Goal: Check status

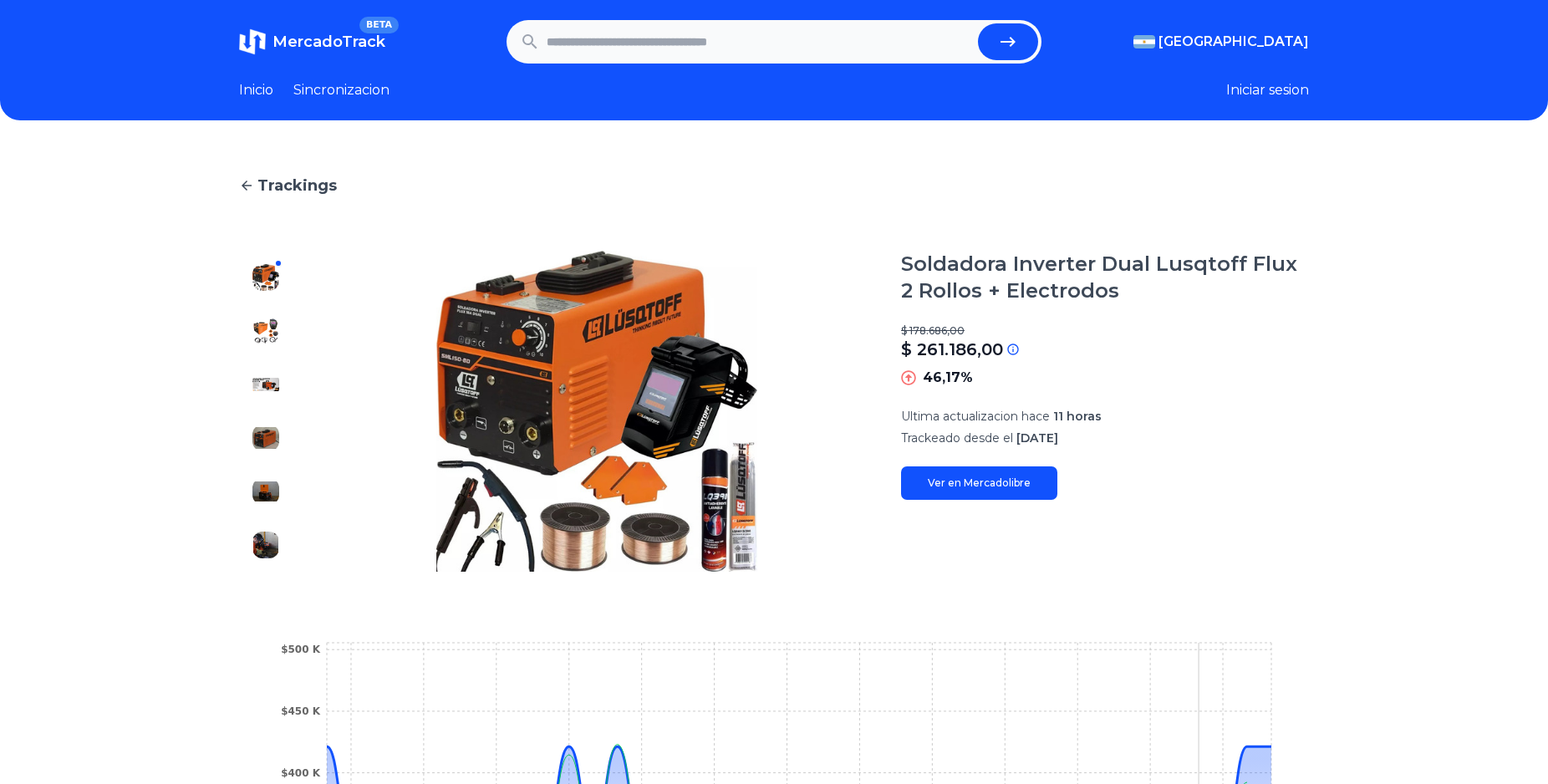
scroll to position [426, 0]
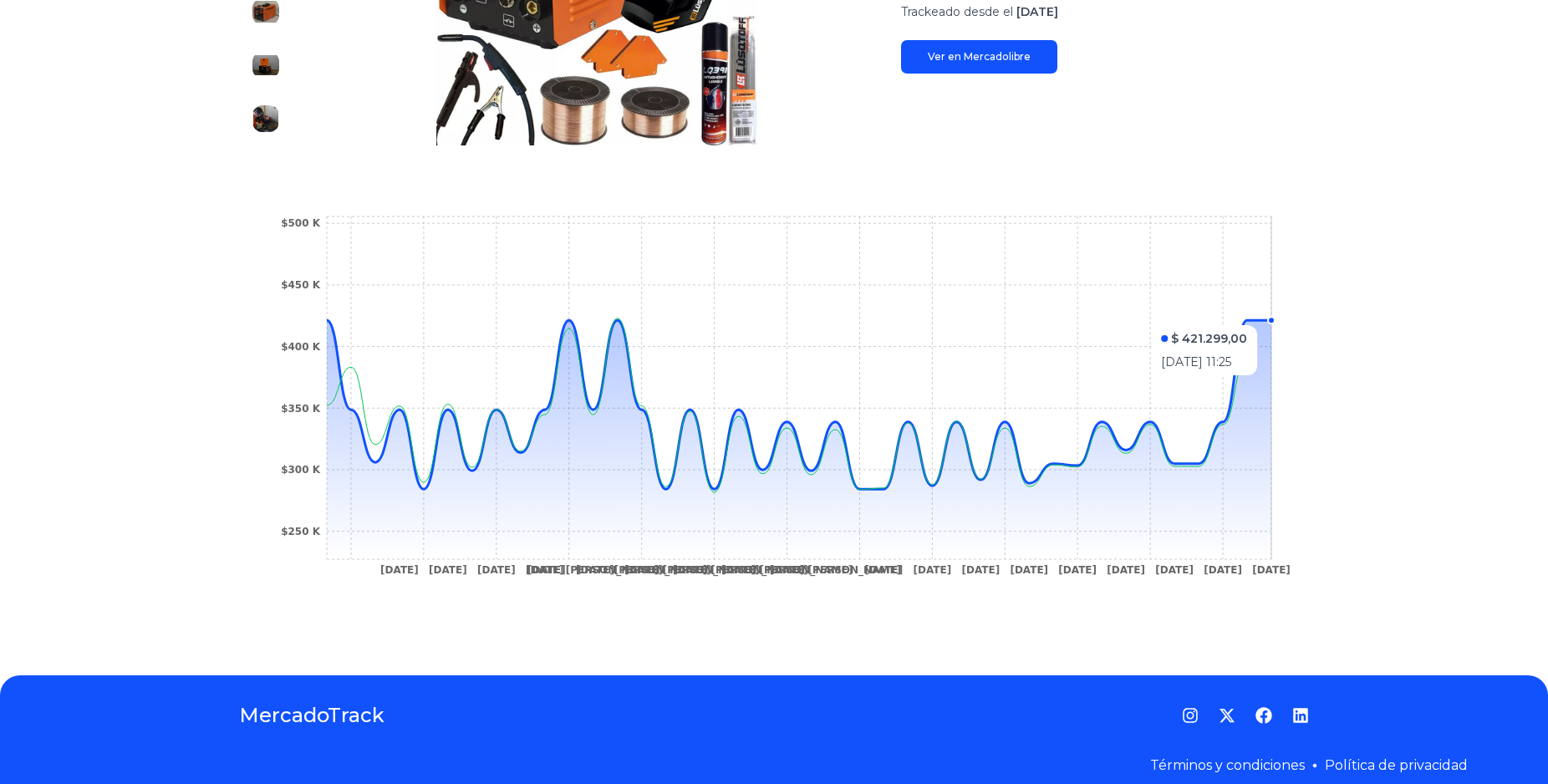
click at [1266, 317] on icon "[DATE] [DATE] [DATE] [DATE] [DATE][PERSON_NAME] [DATE][PERSON_NAME] [DATE][PERS…" at bounding box center [774, 401] width 1003 height 376
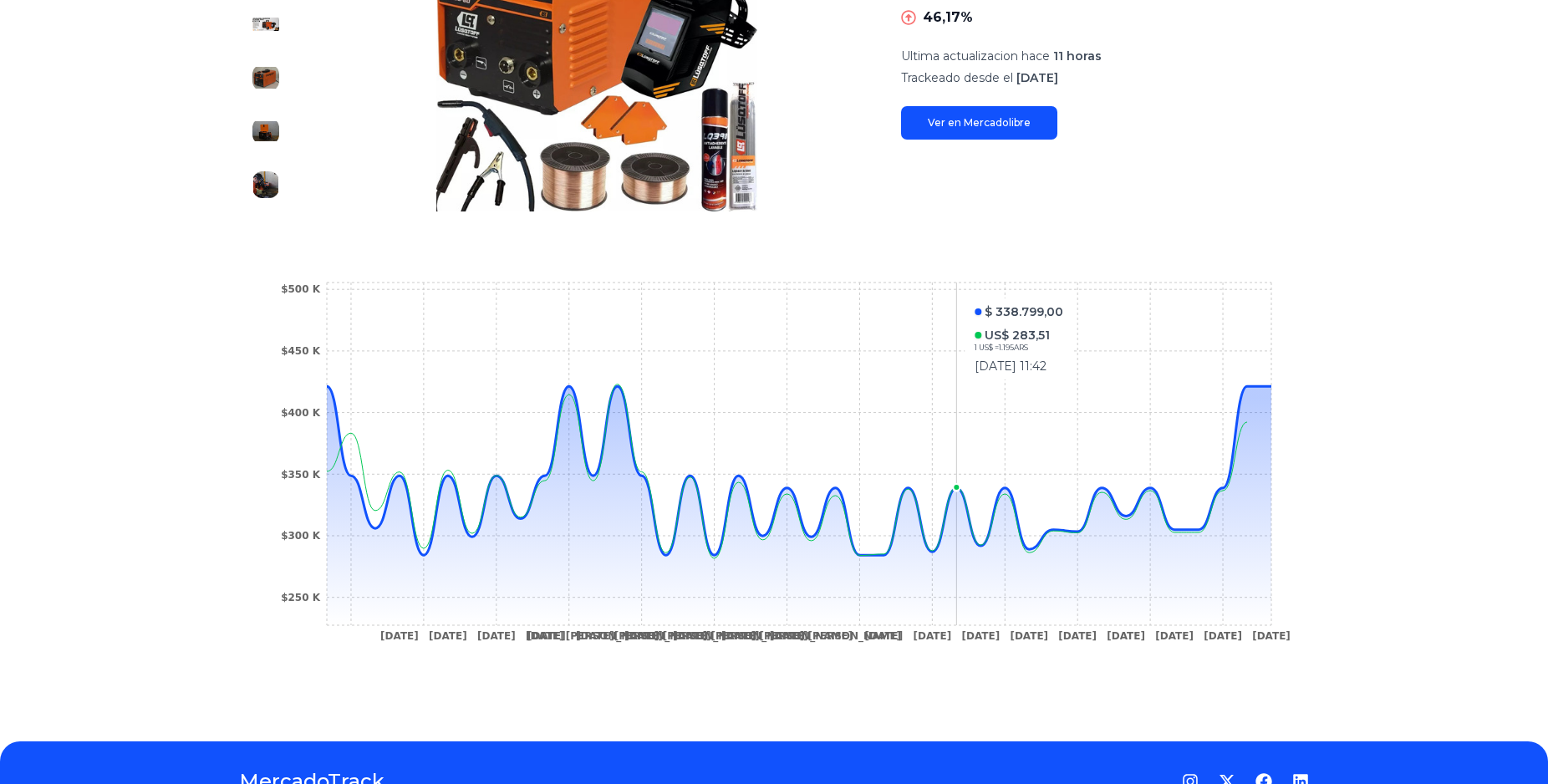
scroll to position [171, 0]
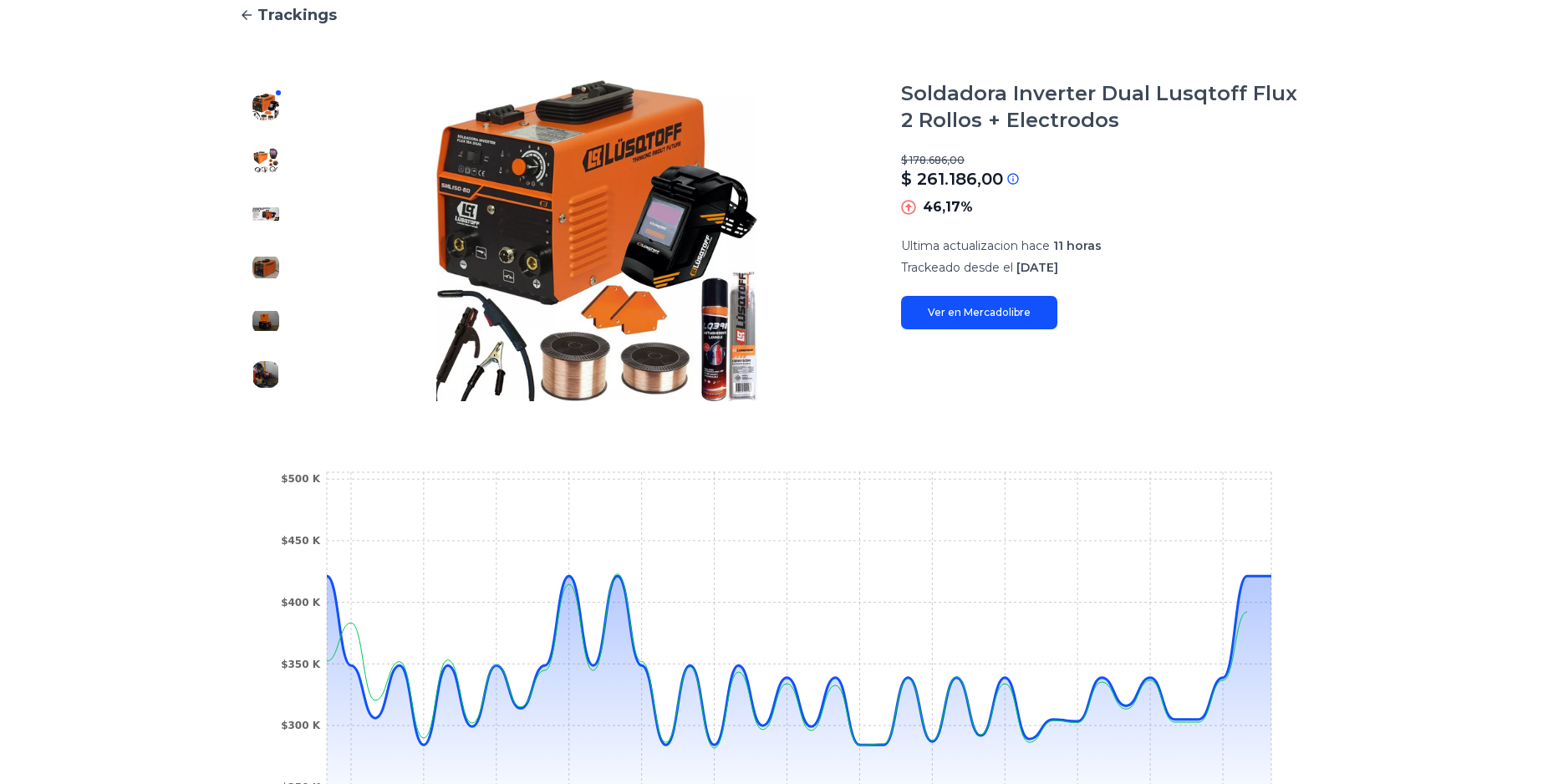
click at [1183, 196] on div "$ 178.686,00 $ 261.186,00 Si el precio no coincide con el precio actual de Merc…" at bounding box center [1104, 185] width 408 height 64
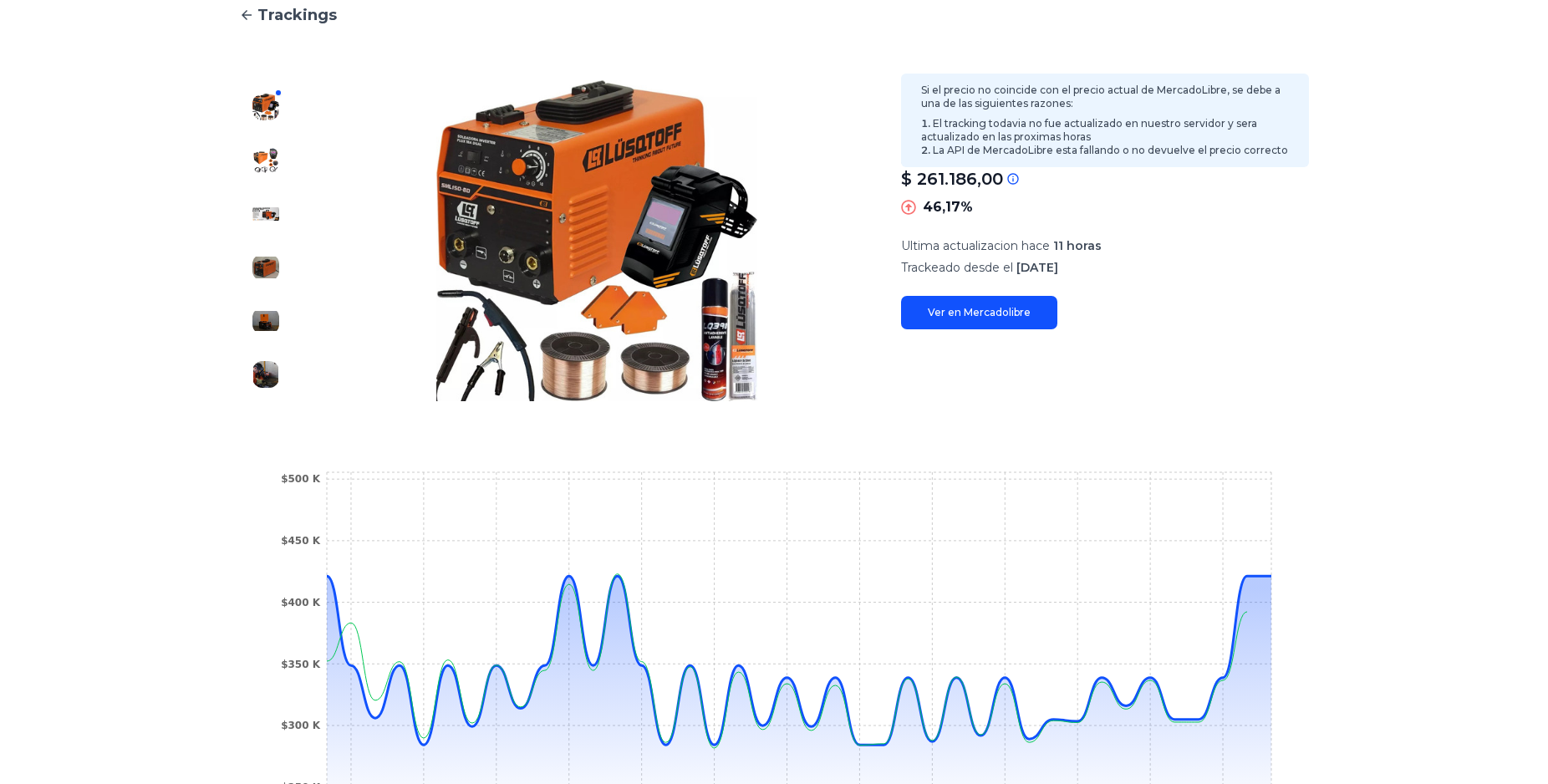
click at [1008, 177] on div "$ 261.186,00" at bounding box center [1104, 179] width 408 height 24
click at [1011, 177] on div "$ 261.186,00" at bounding box center [1104, 179] width 408 height 24
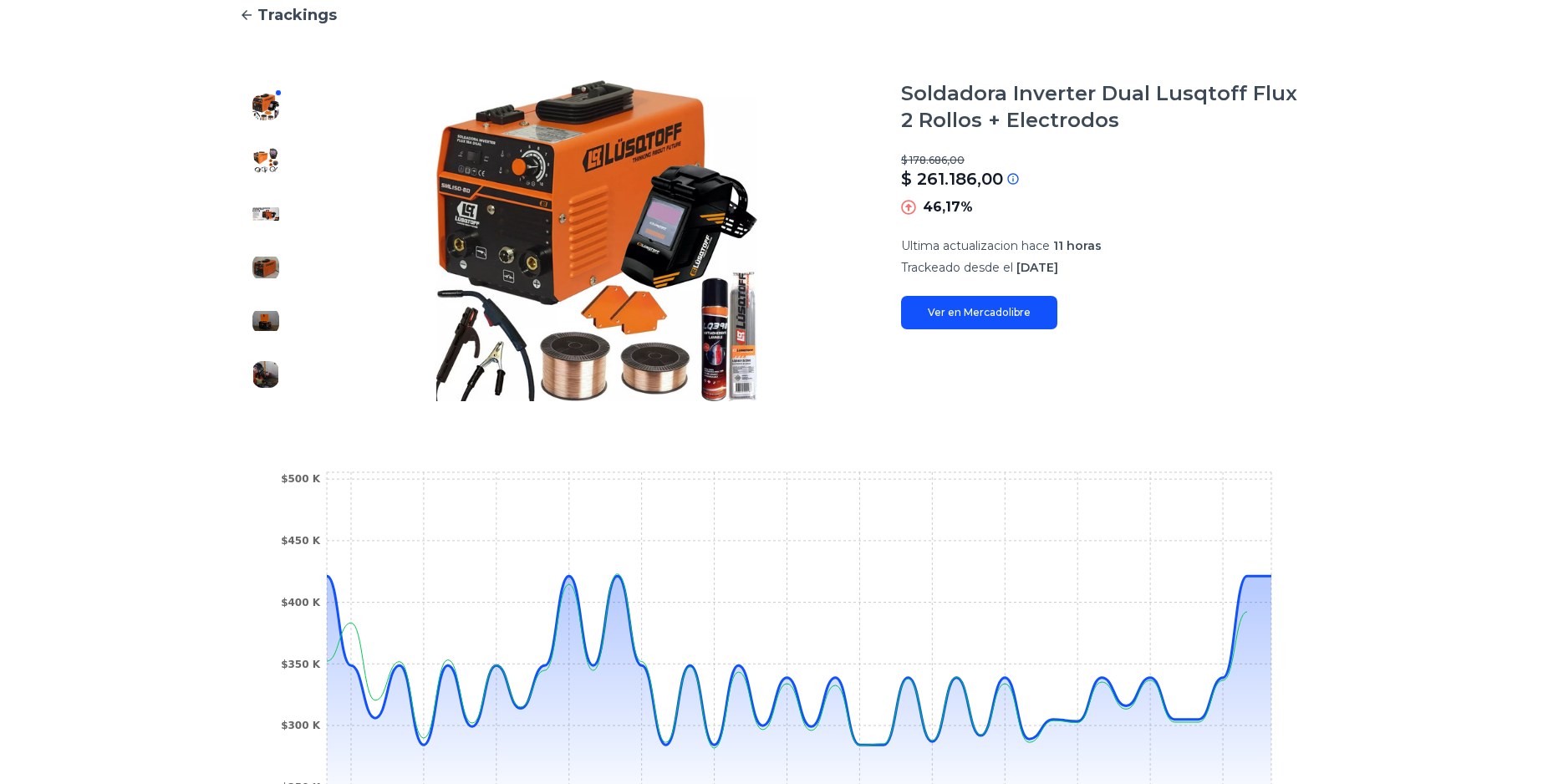
click at [997, 307] on link "Ver en Mercadolibre" at bounding box center [979, 313] width 156 height 34
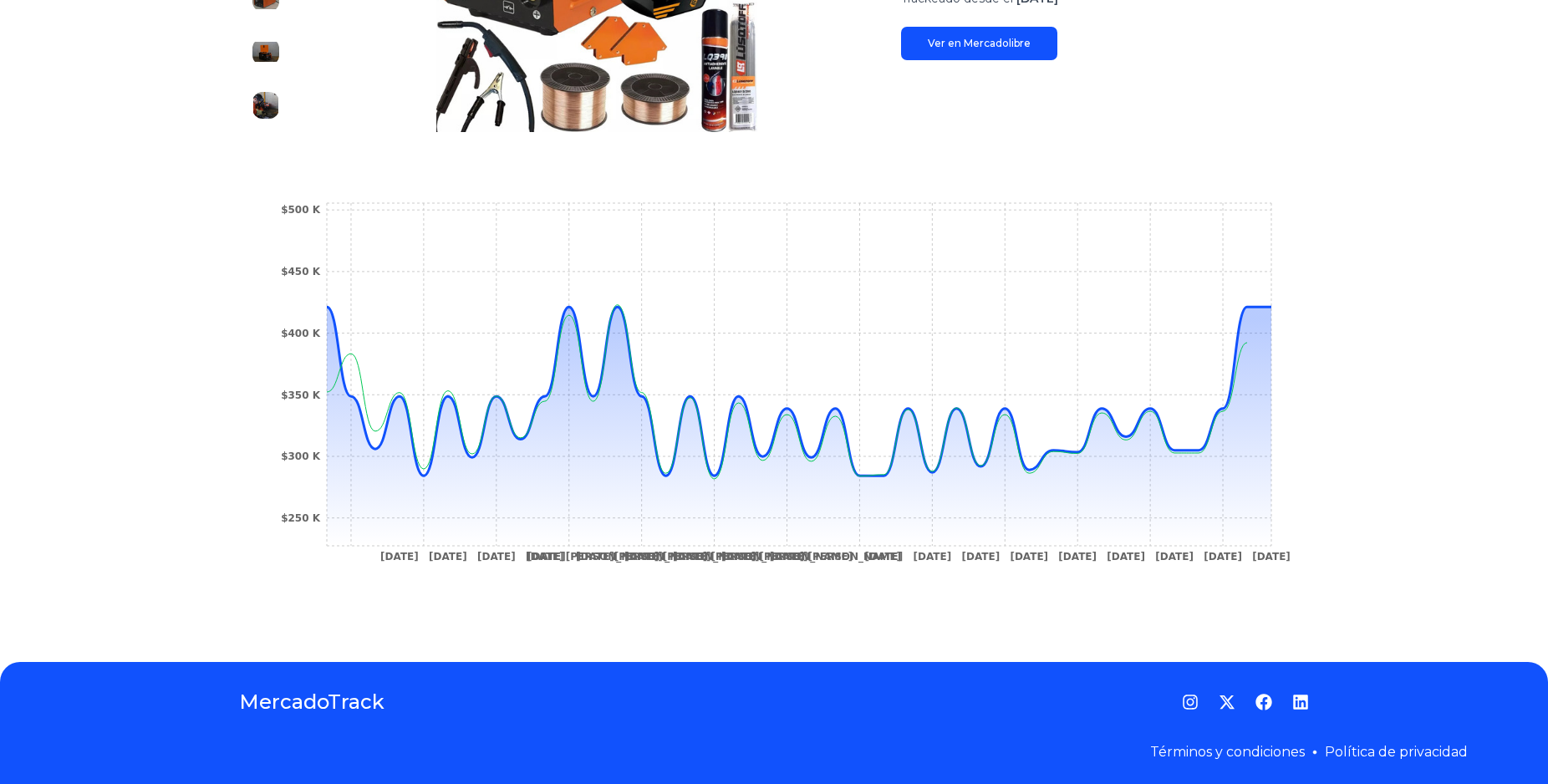
scroll to position [444, 0]
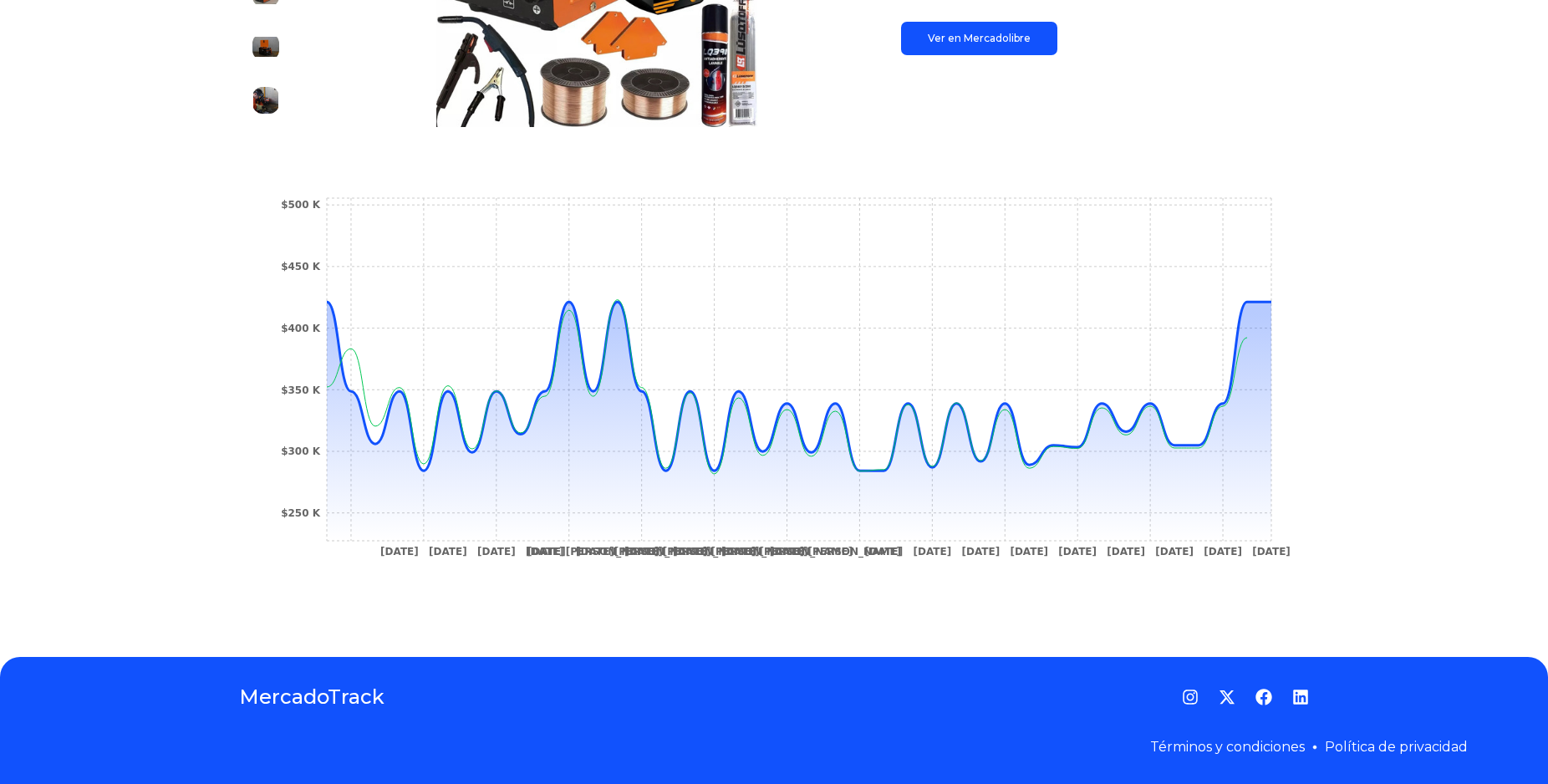
click at [344, 696] on h1 "MercadoTrack" at bounding box center [312, 696] width 145 height 26
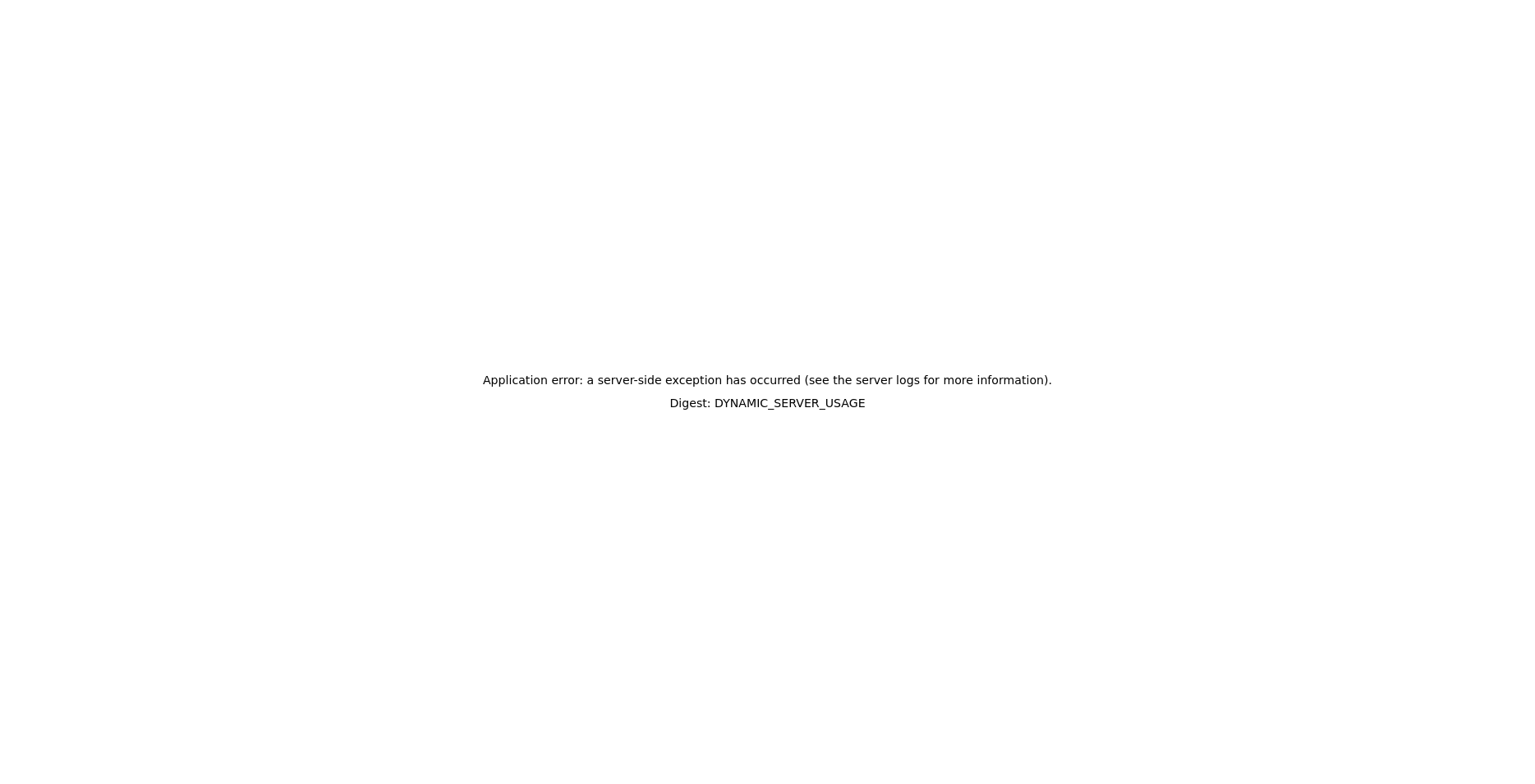
scroll to position [0, 0]
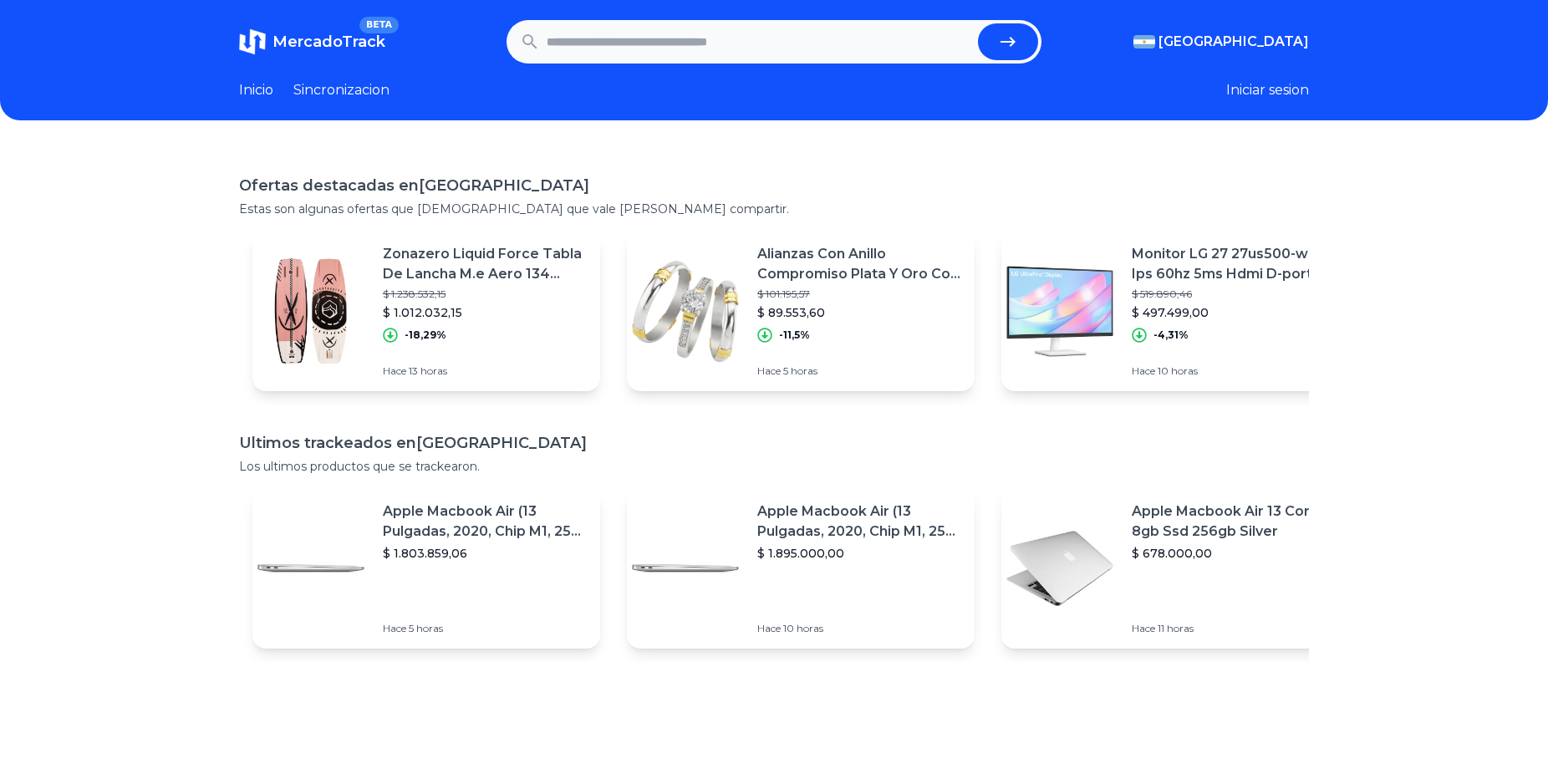
click at [325, 87] on link "Sincronizacion" at bounding box center [342, 90] width 96 height 20
